Goal: Navigation & Orientation: Find specific page/section

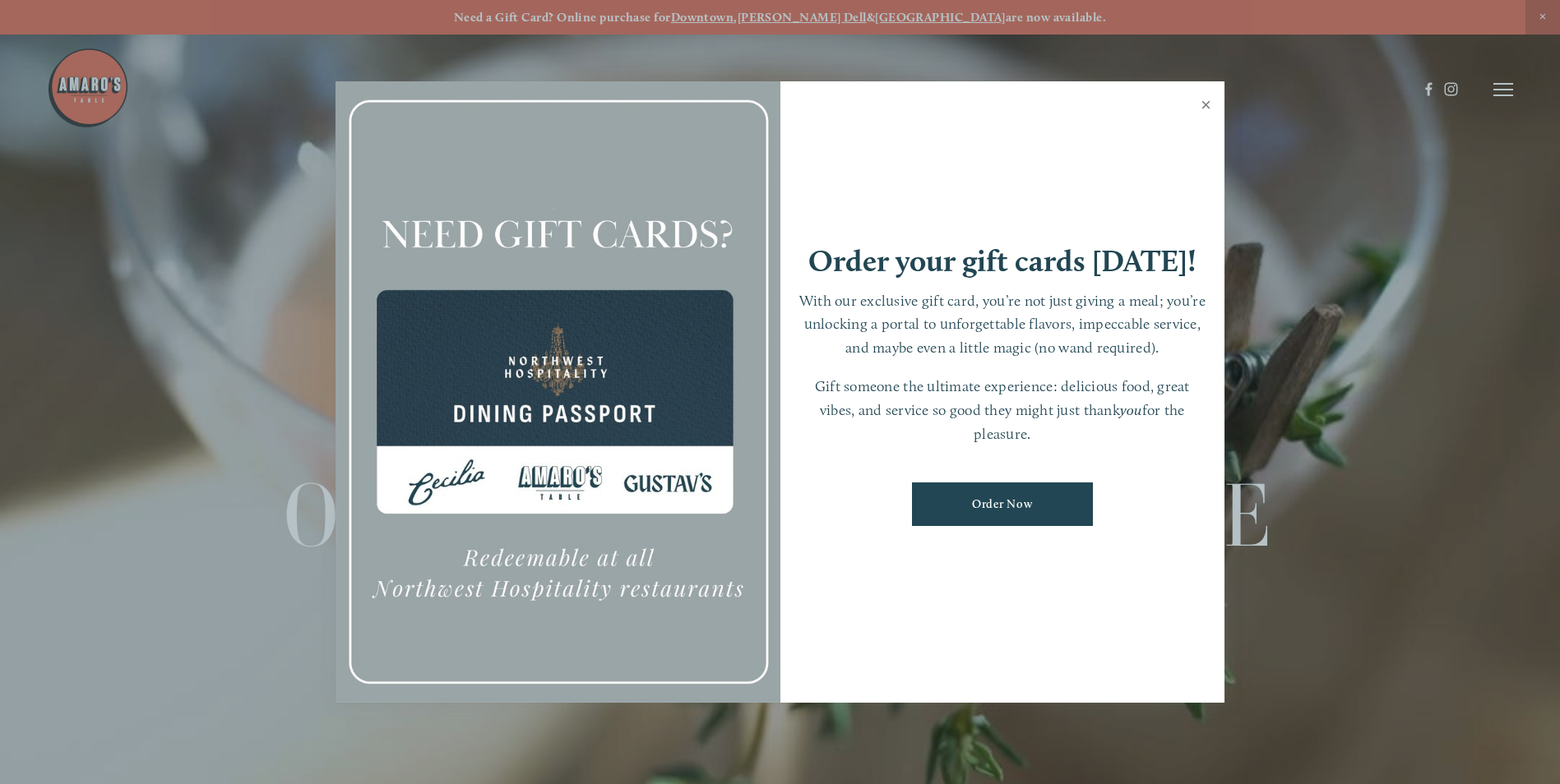
click at [1208, 101] on link "Close" at bounding box center [1206, 107] width 32 height 46
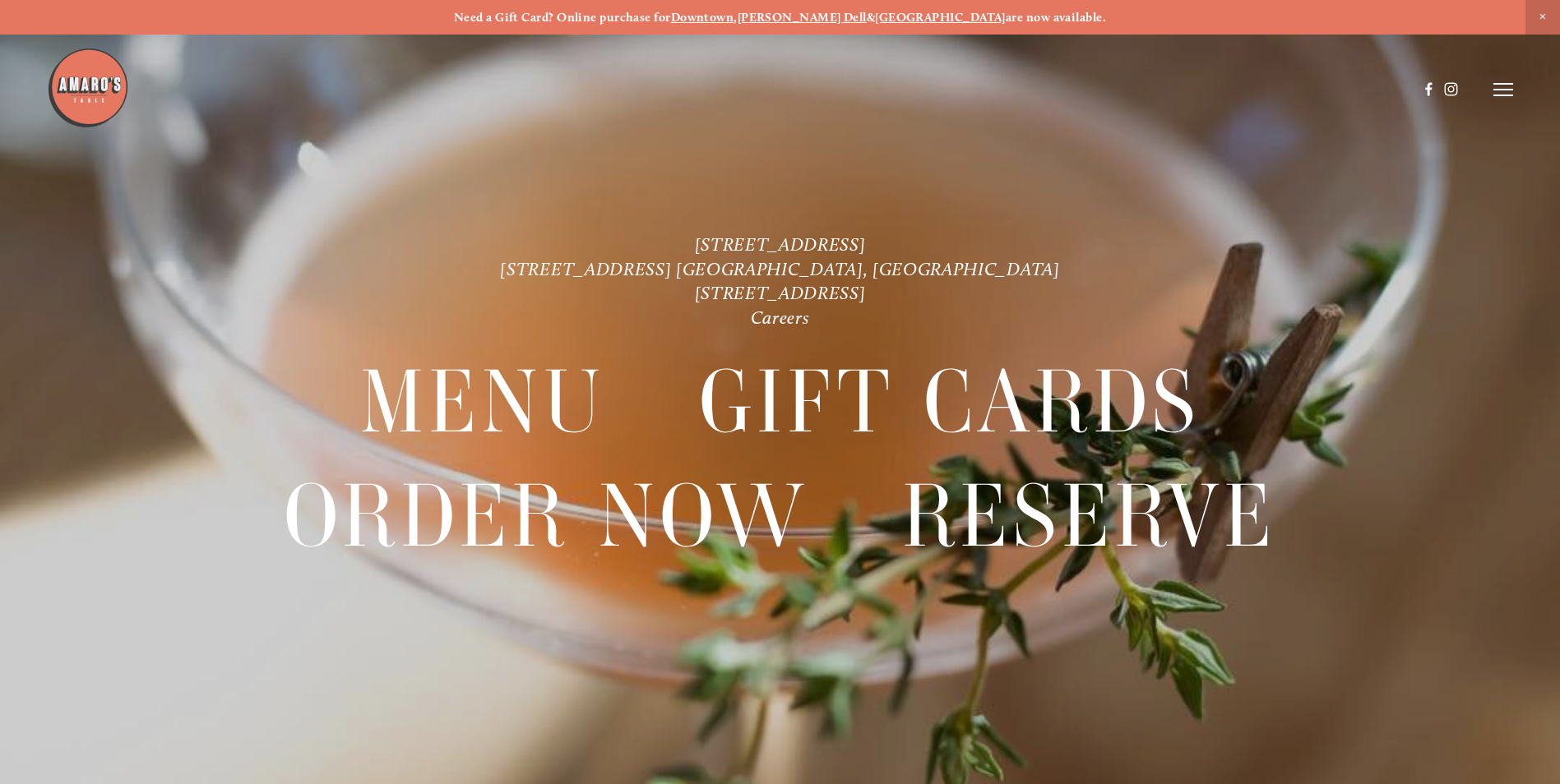
click at [829, 18] on strong "[PERSON_NAME] Dell" at bounding box center [802, 17] width 130 height 15
click at [97, 90] on img at bounding box center [87, 87] width 82 height 82
click at [1501, 98] on header "Menu Order Now Visit Gallery 0" at bounding box center [780, 89] width 1466 height 179
click at [1501, 90] on line at bounding box center [1504, 90] width 20 height 0
click at [1152, 94] on span "Menu" at bounding box center [1160, 89] width 34 height 16
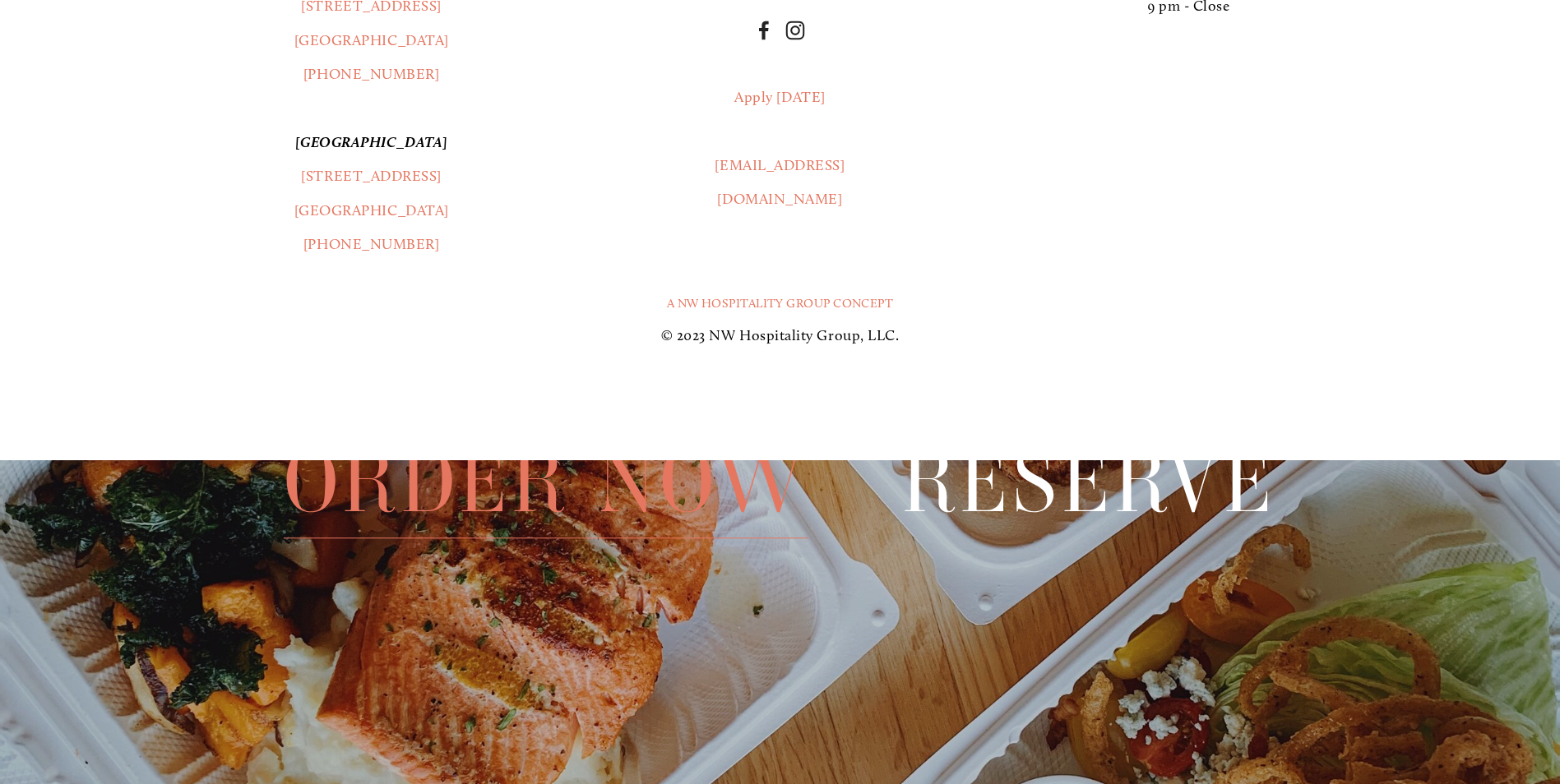
scroll to position [3699, 0]
